Goal: Entertainment & Leisure: Consume media (video, audio)

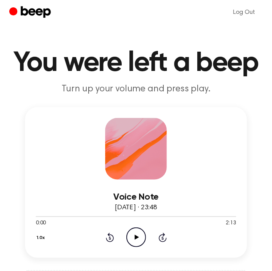
drag, startPoint x: 138, startPoint y: 234, endPoint x: 151, endPoint y: 223, distance: 17.2
click at [138, 234] on icon "Play Audio" at bounding box center [136, 238] width 20 height 20
click at [110, 237] on icon "Rewind 5 seconds" at bounding box center [110, 238] width 8 height 10
click at [111, 237] on icon at bounding box center [110, 238] width 2 height 3
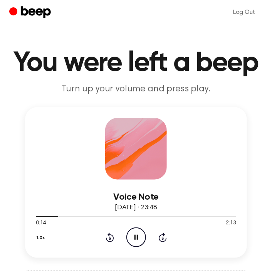
click at [111, 236] on icon "Rewind 5 seconds" at bounding box center [110, 238] width 8 height 10
drag, startPoint x: 129, startPoint y: 228, endPoint x: 133, endPoint y: 231, distance: 4.6
click at [133, 231] on icon "Pause Audio" at bounding box center [136, 238] width 20 height 20
click at [143, 232] on icon "Play Audio" at bounding box center [136, 238] width 20 height 20
click at [112, 236] on icon "Rewind 5 seconds" at bounding box center [110, 238] width 8 height 10
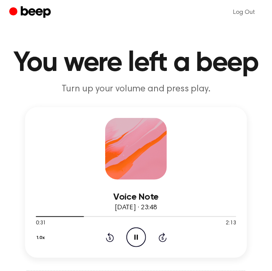
click at [112, 236] on icon at bounding box center [110, 237] width 8 height 9
click at [113, 237] on icon at bounding box center [110, 237] width 8 height 9
click at [111, 236] on icon "Rewind 5 seconds" at bounding box center [110, 238] width 8 height 10
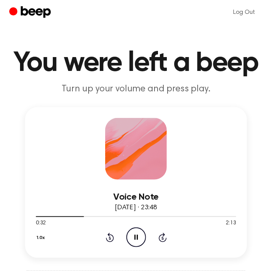
click at [111, 235] on icon "Rewind 5 seconds" at bounding box center [110, 238] width 8 height 10
click at [111, 237] on icon "Rewind 5 seconds" at bounding box center [110, 238] width 8 height 10
click at [114, 237] on icon at bounding box center [110, 237] width 8 height 9
click at [110, 241] on icon at bounding box center [110, 237] width 8 height 9
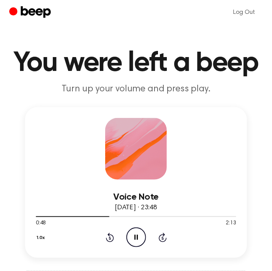
click at [109, 239] on icon at bounding box center [110, 238] width 2 height 3
click at [106, 237] on icon "Rewind 5 seconds" at bounding box center [110, 238] width 8 height 10
click at [106, 236] on icon "Rewind 5 seconds" at bounding box center [110, 238] width 8 height 10
click at [108, 239] on icon "Rewind 5 seconds" at bounding box center [110, 238] width 8 height 10
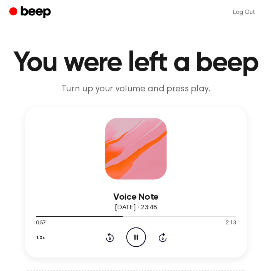
click at [108, 239] on icon "Rewind 5 seconds" at bounding box center [110, 238] width 8 height 10
click at [106, 234] on icon "Rewind 5 seconds" at bounding box center [110, 238] width 8 height 10
click at [104, 238] on div "1.0x Rewind 5 seconds Pause Audio Skip 5 seconds" at bounding box center [136, 238] width 201 height 20
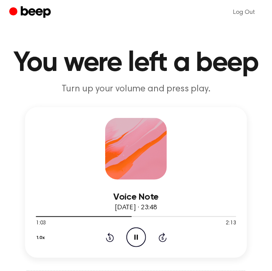
click at [105, 238] on div "1.0x Rewind 5 seconds Pause Audio Skip 5 seconds" at bounding box center [136, 238] width 201 height 20
click at [106, 237] on icon "Rewind 5 seconds" at bounding box center [110, 238] width 8 height 10
click at [107, 236] on icon "Rewind 5 seconds" at bounding box center [110, 238] width 8 height 10
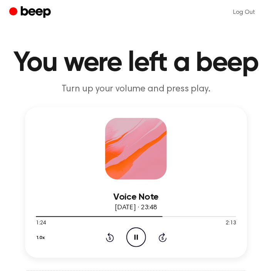
click at [110, 238] on icon "Rewind 5 seconds" at bounding box center [110, 238] width 8 height 10
click at [109, 238] on icon at bounding box center [110, 238] width 2 height 3
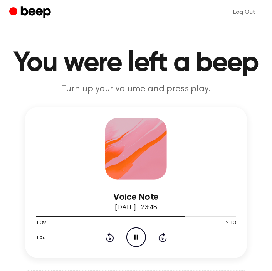
click at [106, 237] on icon "Rewind 5 seconds" at bounding box center [110, 238] width 8 height 10
drag, startPoint x: 105, startPoint y: 237, endPoint x: 120, endPoint y: 236, distance: 14.7
click at [106, 237] on icon "Rewind 5 seconds" at bounding box center [110, 238] width 8 height 10
click at [114, 241] on icon "Rewind 5 seconds" at bounding box center [110, 238] width 8 height 10
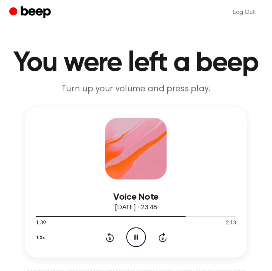
click at [113, 240] on icon "Rewind 5 seconds" at bounding box center [110, 238] width 8 height 10
click at [112, 240] on icon at bounding box center [110, 237] width 8 height 9
drag, startPoint x: 112, startPoint y: 240, endPoint x: 159, endPoint y: 237, distance: 47.1
click at [112, 240] on icon at bounding box center [110, 237] width 8 height 9
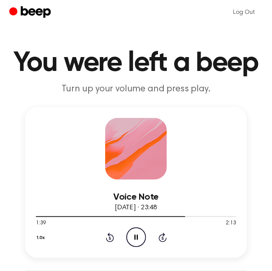
click at [112, 238] on icon "Rewind 5 seconds" at bounding box center [110, 238] width 8 height 10
click at [110, 238] on icon "Rewind 5 seconds" at bounding box center [110, 238] width 8 height 10
drag, startPoint x: 111, startPoint y: 235, endPoint x: 124, endPoint y: 236, distance: 13.1
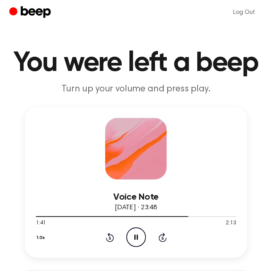
click at [111, 235] on icon at bounding box center [110, 237] width 8 height 9
click at [113, 237] on icon at bounding box center [110, 237] width 8 height 9
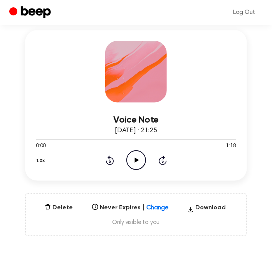
click at [137, 161] on icon "Play Audio" at bounding box center [136, 160] width 20 height 20
click at [109, 163] on icon "Rewind 5 seconds" at bounding box center [110, 160] width 8 height 10
click at [114, 160] on icon at bounding box center [110, 160] width 8 height 9
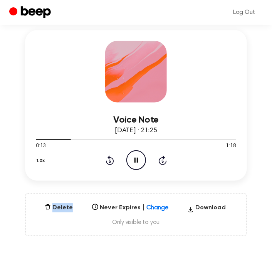
click at [114, 160] on icon at bounding box center [110, 160] width 8 height 9
click at [111, 159] on icon "Rewind 5 seconds" at bounding box center [110, 160] width 8 height 10
click at [108, 158] on icon "Rewind 5 seconds" at bounding box center [110, 160] width 8 height 10
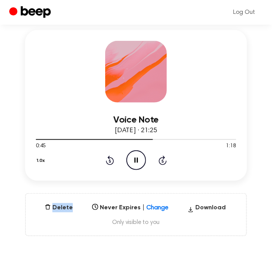
click at [108, 158] on icon "Rewind 5 seconds" at bounding box center [110, 160] width 8 height 10
click at [111, 155] on icon "Rewind 5 seconds" at bounding box center [110, 160] width 8 height 10
click at [108, 163] on icon at bounding box center [110, 160] width 8 height 9
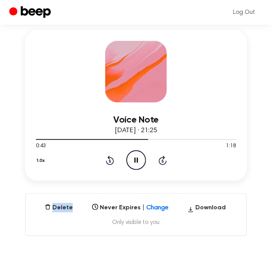
click at [108, 163] on icon "Rewind 5 seconds" at bounding box center [110, 160] width 8 height 10
click at [108, 163] on icon at bounding box center [110, 160] width 8 height 9
drag, startPoint x: 118, startPoint y: 161, endPoint x: 110, endPoint y: 160, distance: 8.2
click at [118, 161] on div "1.0x Rewind 5 seconds Pause Audio Skip 5 seconds" at bounding box center [136, 160] width 201 height 20
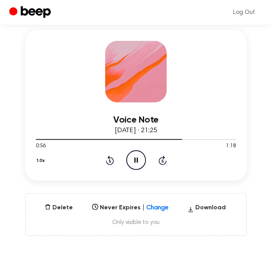
click at [106, 158] on icon "Rewind 5 seconds" at bounding box center [110, 160] width 8 height 10
click at [108, 159] on icon "Rewind 5 seconds" at bounding box center [110, 160] width 8 height 10
click at [113, 158] on icon "Rewind 5 seconds" at bounding box center [110, 160] width 8 height 10
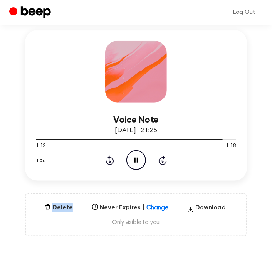
click at [113, 158] on icon "Rewind 5 seconds" at bounding box center [110, 160] width 8 height 10
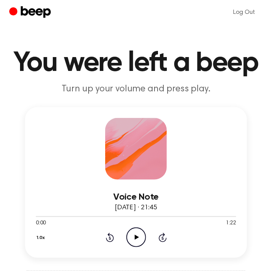
click at [140, 235] on icon "Play Audio" at bounding box center [136, 238] width 20 height 20
click at [107, 239] on icon at bounding box center [110, 237] width 8 height 9
click at [108, 239] on icon "Rewind 5 seconds" at bounding box center [110, 238] width 8 height 10
click at [111, 236] on icon "Rewind 5 seconds" at bounding box center [110, 238] width 8 height 10
drag, startPoint x: 111, startPoint y: 236, endPoint x: 262, endPoint y: 209, distance: 153.4
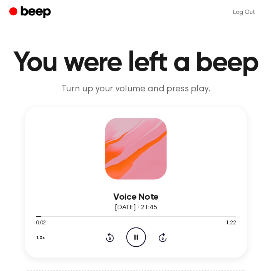
click at [112, 234] on icon "Rewind 5 seconds" at bounding box center [110, 238] width 8 height 10
click at [109, 237] on icon at bounding box center [110, 238] width 2 height 3
click at [111, 238] on icon "Rewind 5 seconds" at bounding box center [110, 238] width 8 height 10
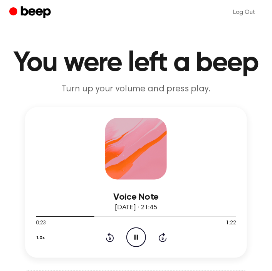
click at [111, 238] on icon "Rewind 5 seconds" at bounding box center [110, 238] width 8 height 10
click at [109, 239] on icon at bounding box center [110, 238] width 2 height 3
click at [109, 238] on icon "Rewind 5 seconds" at bounding box center [110, 238] width 8 height 10
click at [111, 238] on icon "Rewind 5 seconds" at bounding box center [110, 238] width 8 height 10
drag, startPoint x: 111, startPoint y: 238, endPoint x: 218, endPoint y: 230, distance: 107.9
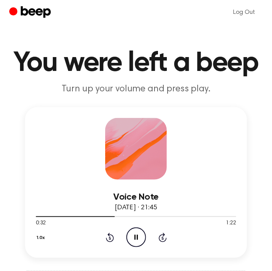
click at [111, 237] on icon "Rewind 5 seconds" at bounding box center [110, 238] width 8 height 10
click at [109, 241] on icon at bounding box center [110, 237] width 8 height 9
click at [110, 240] on icon "Rewind 5 seconds" at bounding box center [110, 238] width 8 height 10
click at [112, 239] on icon at bounding box center [110, 237] width 8 height 9
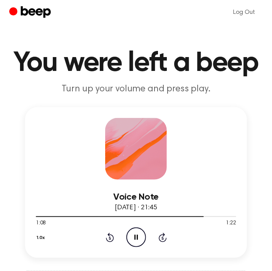
click at [106, 236] on icon "Rewind 5 seconds" at bounding box center [110, 238] width 8 height 10
click at [107, 236] on icon "Rewind 5 seconds" at bounding box center [110, 238] width 8 height 10
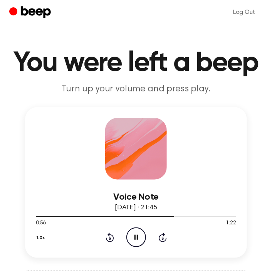
click at [111, 239] on icon "Rewind 5 seconds" at bounding box center [110, 238] width 8 height 10
click at [110, 235] on icon at bounding box center [110, 237] width 8 height 9
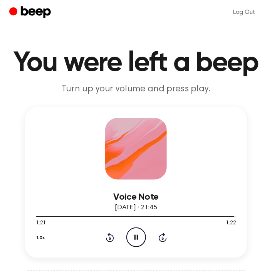
click at [105, 236] on div "1.0x Rewind 5 seconds Pause Audio Skip 5 seconds" at bounding box center [136, 238] width 201 height 20
click at [106, 236] on icon "Rewind 5 seconds" at bounding box center [110, 238] width 8 height 10
click at [109, 236] on icon at bounding box center [110, 237] width 8 height 9
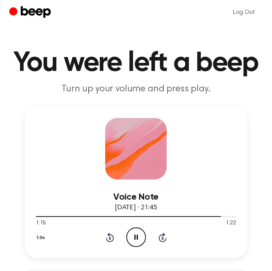
click at [109, 236] on icon at bounding box center [110, 237] width 8 height 9
click at [108, 236] on icon "Rewind 5 seconds" at bounding box center [110, 238] width 8 height 10
drag, startPoint x: 111, startPoint y: 236, endPoint x: 116, endPoint y: 236, distance: 5.8
click at [112, 236] on icon "Rewind 5 seconds" at bounding box center [110, 238] width 8 height 10
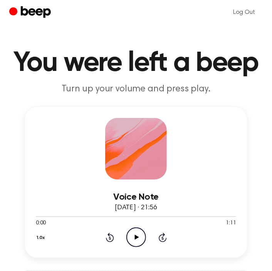
click at [131, 234] on icon "Play Audio" at bounding box center [136, 238] width 20 height 20
click at [110, 237] on icon "Rewind 5 seconds" at bounding box center [110, 238] width 8 height 10
click at [112, 237] on icon "Rewind 5 seconds" at bounding box center [110, 238] width 8 height 10
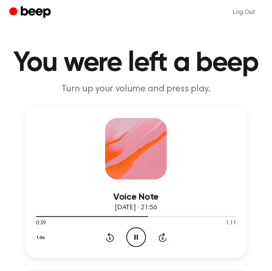
click at [112, 237] on icon "Rewind 5 seconds" at bounding box center [110, 238] width 8 height 10
click at [105, 238] on div "1.0x Rewind 5 seconds Pause Audio Skip 5 seconds" at bounding box center [136, 238] width 201 height 20
click at [106, 238] on icon "Rewind 5 seconds" at bounding box center [110, 238] width 8 height 10
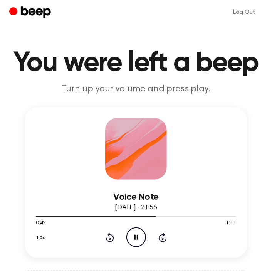
click at [106, 238] on icon "Rewind 5 seconds" at bounding box center [110, 238] width 8 height 10
click at [109, 238] on icon at bounding box center [110, 238] width 2 height 3
click at [110, 238] on icon at bounding box center [110, 238] width 2 height 3
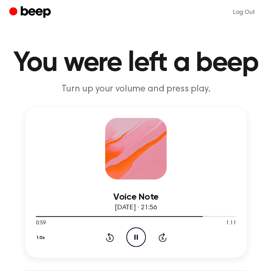
click at [113, 234] on icon "Rewind 5 seconds" at bounding box center [110, 238] width 8 height 10
drag, startPoint x: 113, startPoint y: 234, endPoint x: 127, endPoint y: 234, distance: 14.3
click at [113, 234] on icon "Rewind 5 seconds" at bounding box center [110, 238] width 8 height 10
click at [112, 238] on icon "Rewind 5 seconds" at bounding box center [110, 238] width 8 height 10
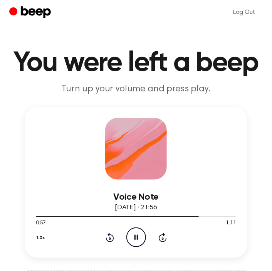
click at [112, 238] on icon "Rewind 5 seconds" at bounding box center [110, 238] width 8 height 10
click at [138, 236] on icon at bounding box center [136, 237] width 3 height 5
click at [110, 236] on icon "Rewind 5 seconds" at bounding box center [110, 238] width 8 height 10
click at [128, 236] on icon "Play Audio" at bounding box center [136, 238] width 20 height 20
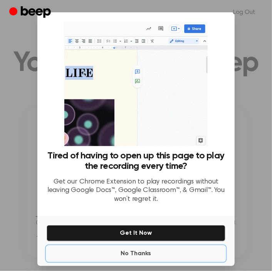
click at [140, 250] on button "No Thanks" at bounding box center [136, 253] width 179 height 15
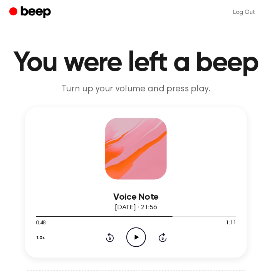
click at [112, 239] on icon "Rewind 5 seconds" at bounding box center [110, 238] width 8 height 10
click at [131, 237] on icon "Play Audio" at bounding box center [136, 238] width 20 height 20
click at [162, 238] on icon at bounding box center [163, 238] width 2 height 3
click at [133, 236] on icon "Pause Audio" at bounding box center [136, 238] width 20 height 20
click at [131, 234] on icon "Play Audio" at bounding box center [136, 238] width 20 height 20
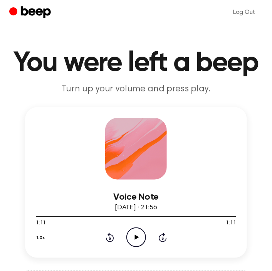
click at [143, 239] on icon "Play Audio" at bounding box center [136, 238] width 20 height 20
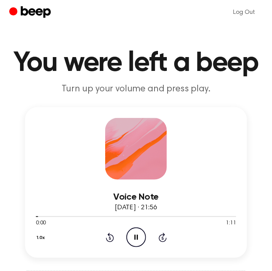
click at [155, 239] on div "1.0x Rewind 5 seconds Pause Audio Skip 5 seconds" at bounding box center [136, 238] width 201 height 20
click at [165, 236] on icon "Skip 5 seconds" at bounding box center [162, 238] width 8 height 10
click at [162, 236] on icon "Skip 5 seconds" at bounding box center [162, 238] width 8 height 10
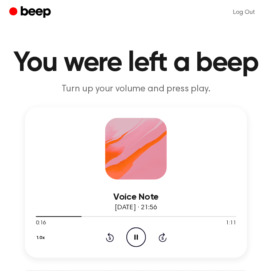
click at [162, 236] on icon "Skip 5 seconds" at bounding box center [162, 238] width 8 height 10
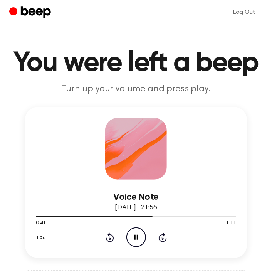
click at [162, 236] on icon "Skip 5 seconds" at bounding box center [162, 238] width 8 height 10
click at [164, 236] on icon at bounding box center [163, 237] width 8 height 9
